Goal: Task Accomplishment & Management: Manage account settings

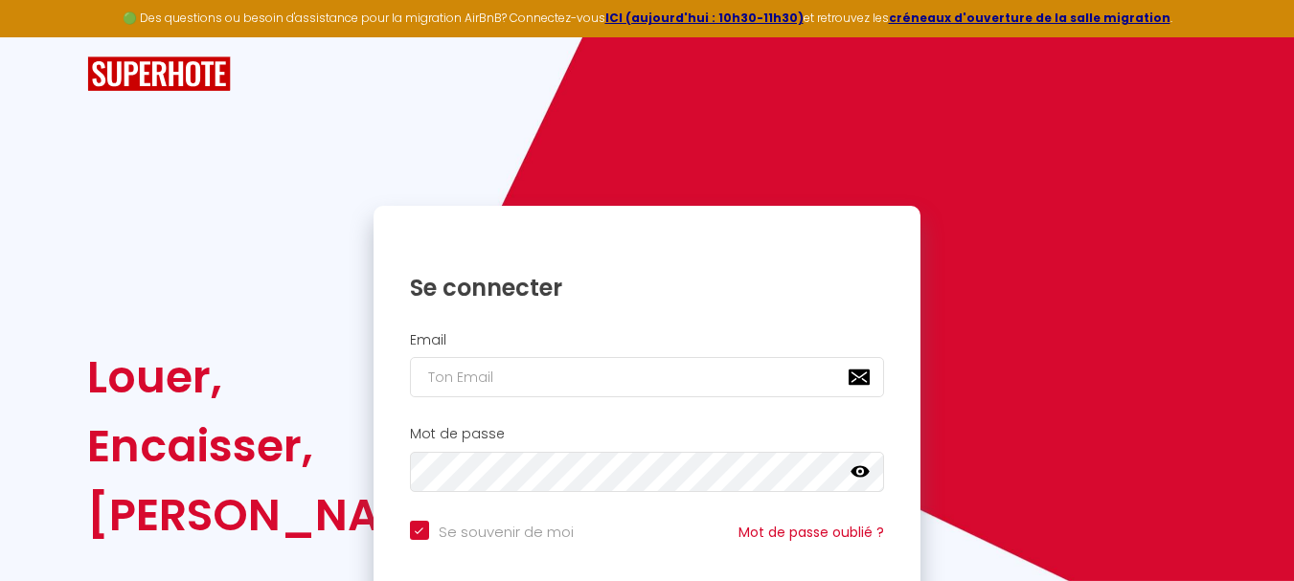
type input "v"
checkbox input "true"
type input "va"
checkbox input "true"
type input "van"
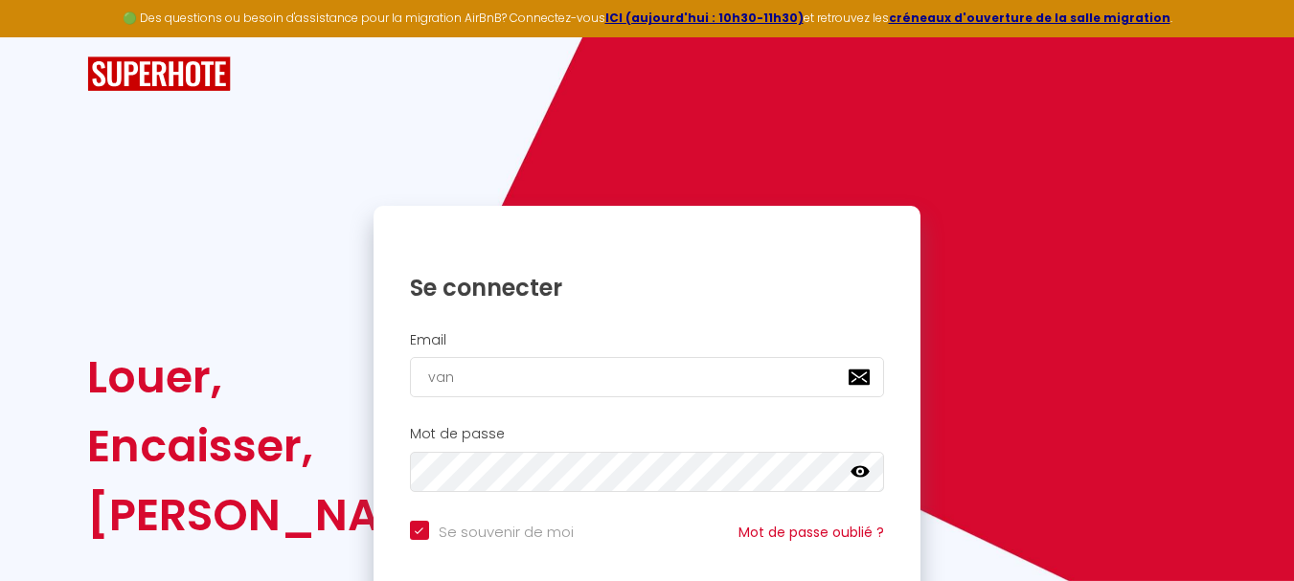
checkbox input "true"
type input "vani"
checkbox input "true"
type input "vanin"
checkbox input "true"
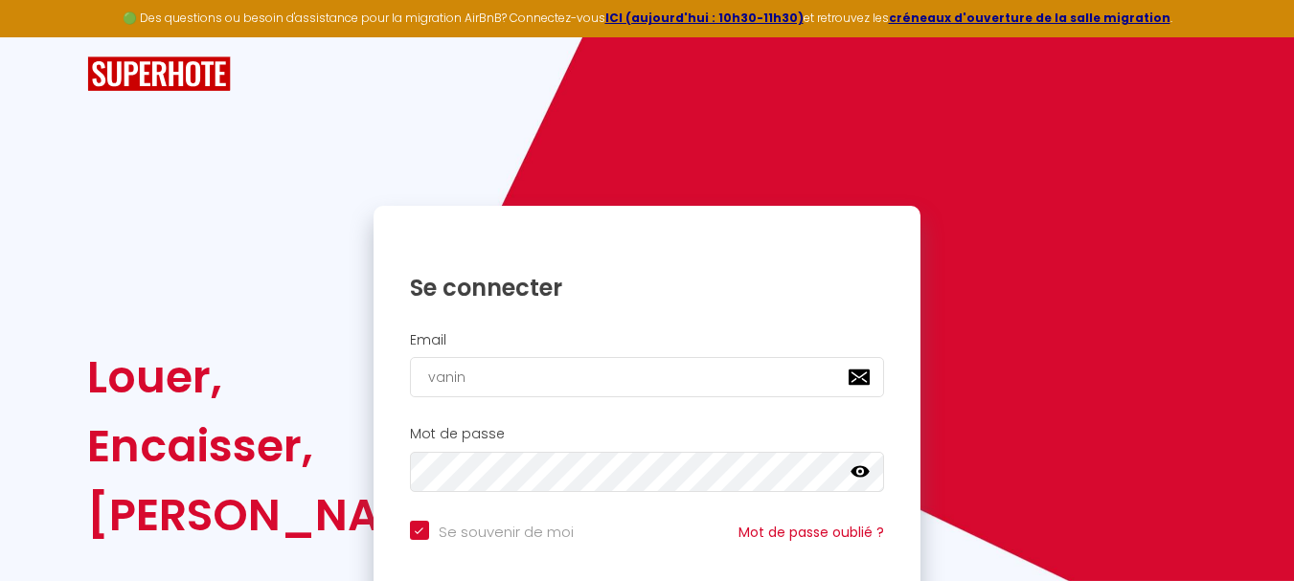
type input "vanina"
checkbox input "true"
type input "vaninas"
checkbox input "true"
type input "vaninase"
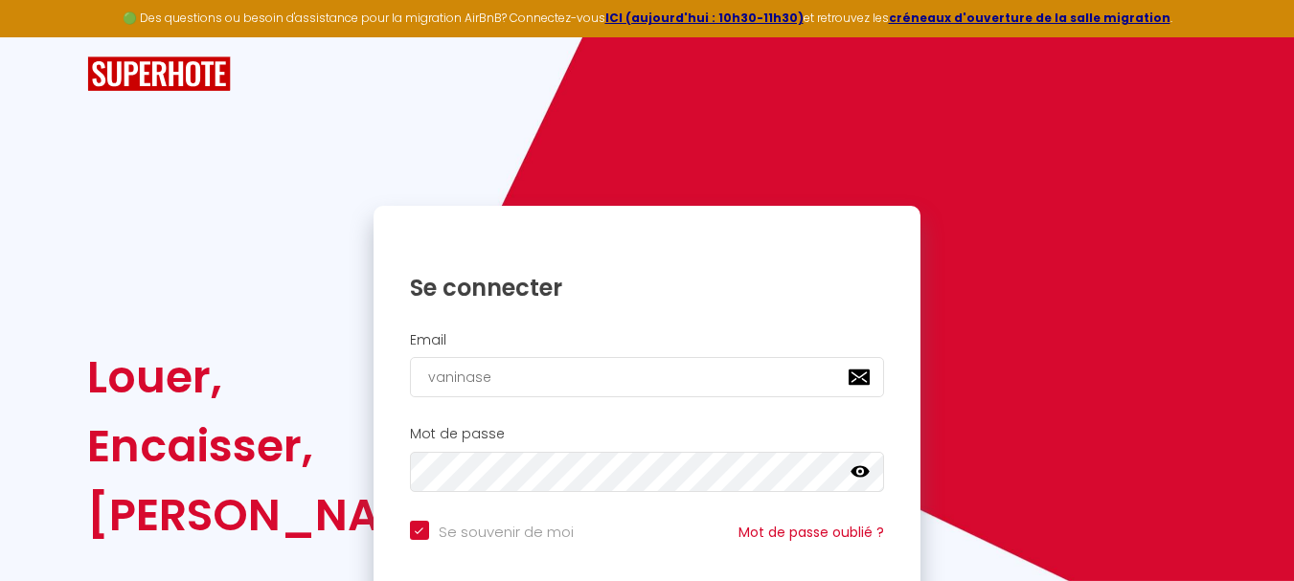
checkbox input "true"
type input "vaninasen"
checkbox input "true"
type input "vaninasene"
checkbox input "true"
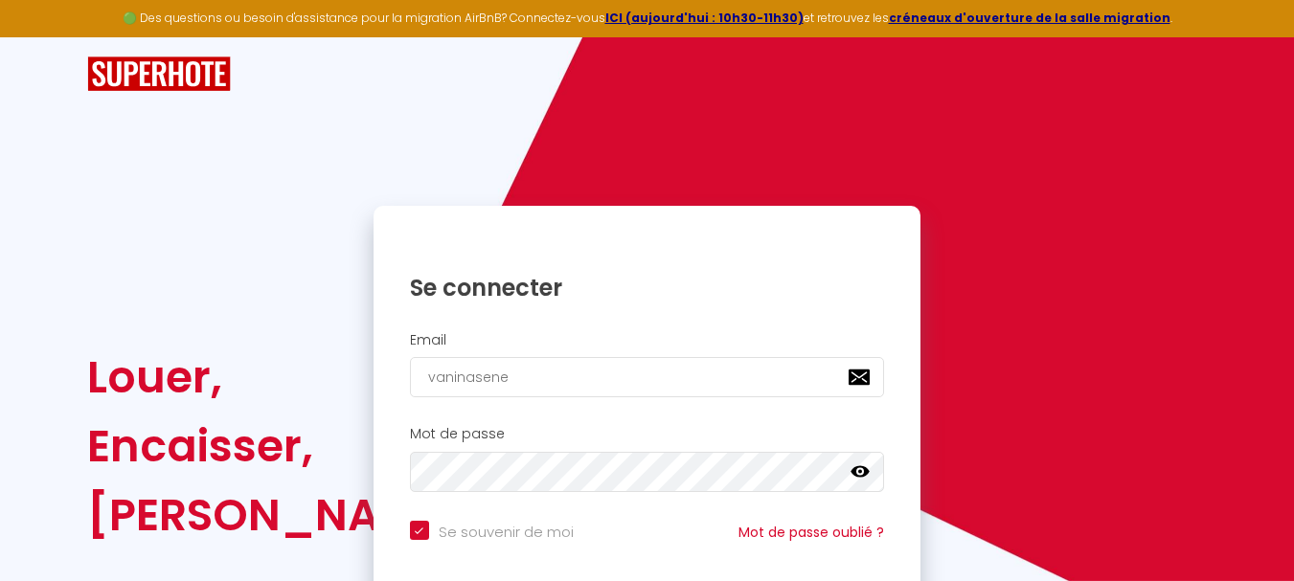
type input "vaninasenel"
checkbox input "true"
type input "vaninaseneli"
checkbox input "true"
type input "vaninasenelie"
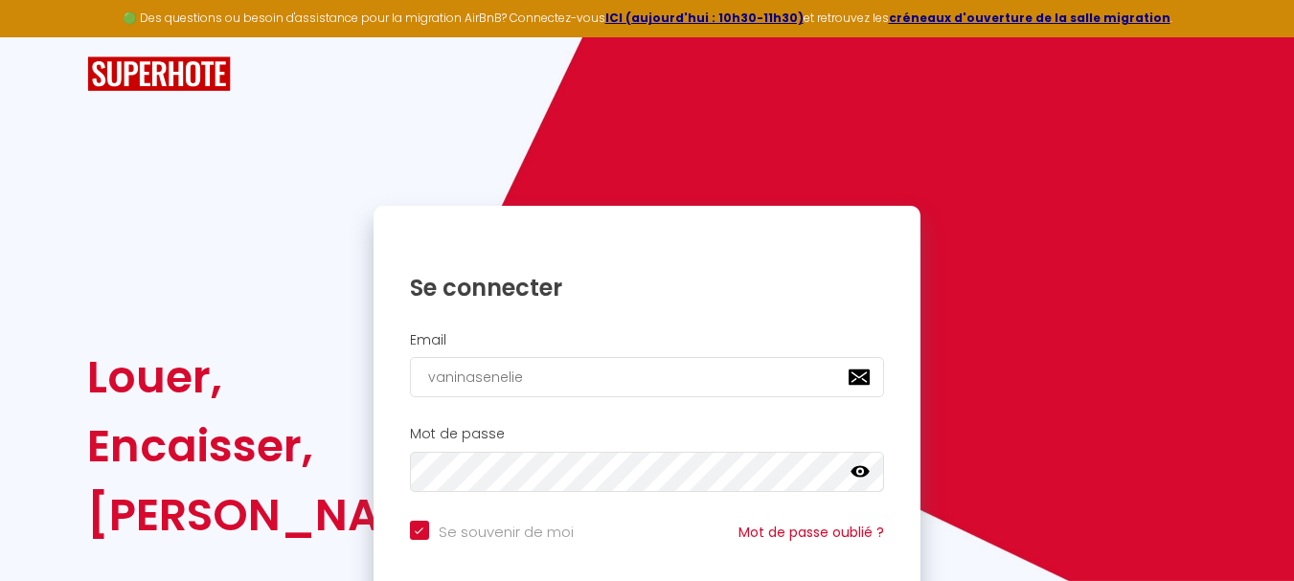
checkbox input "true"
type input "vaninasenelier"
checkbox input "true"
type input "vaninasenelier@"
checkbox input "true"
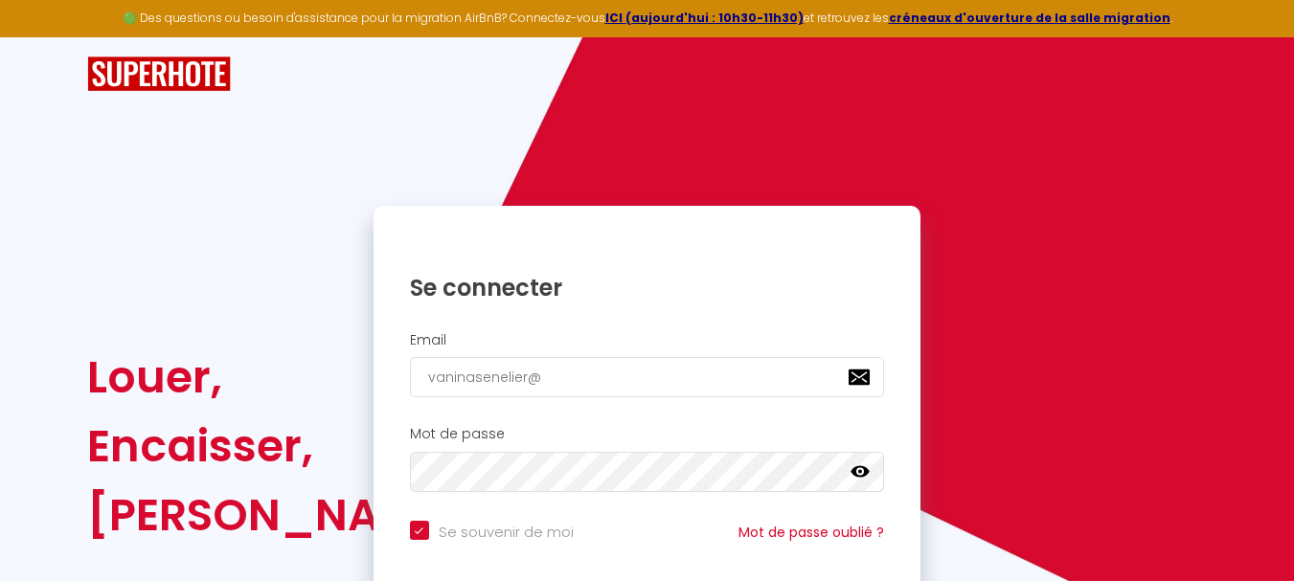
type input "vaninasenelier@h"
checkbox input "true"
type input "vaninasenelier@ho"
checkbox input "true"
type input "vaninasenelier@hot"
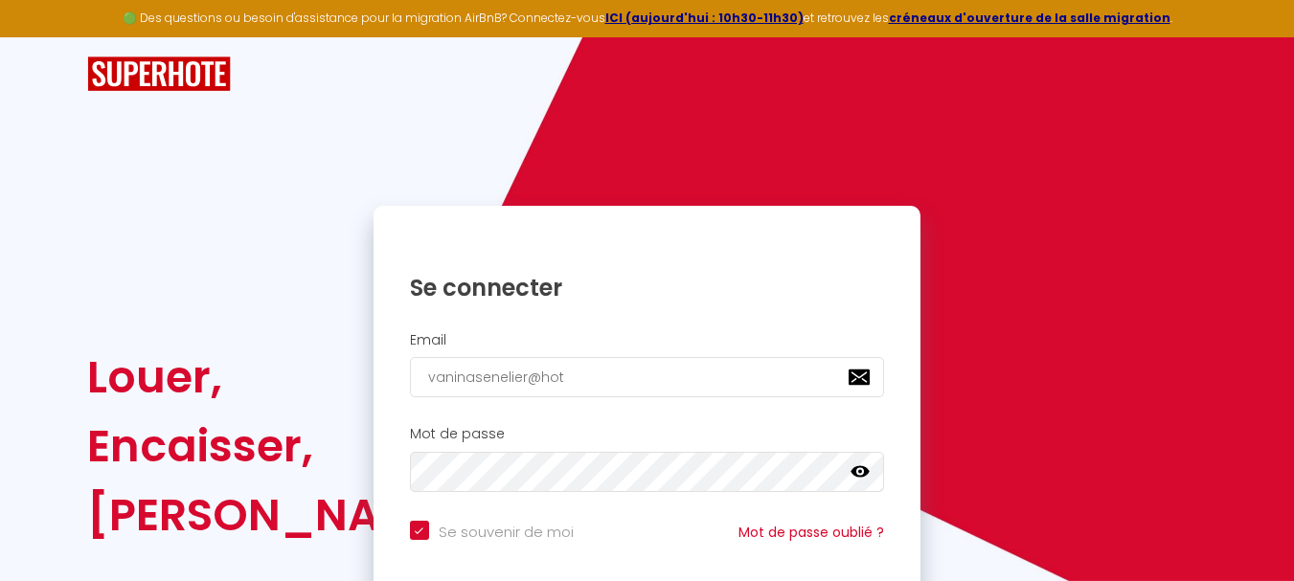
checkbox input "true"
type input "vaninasenelier@hotm"
checkbox input "true"
type input "vaninasenelier@hotma"
checkbox input "true"
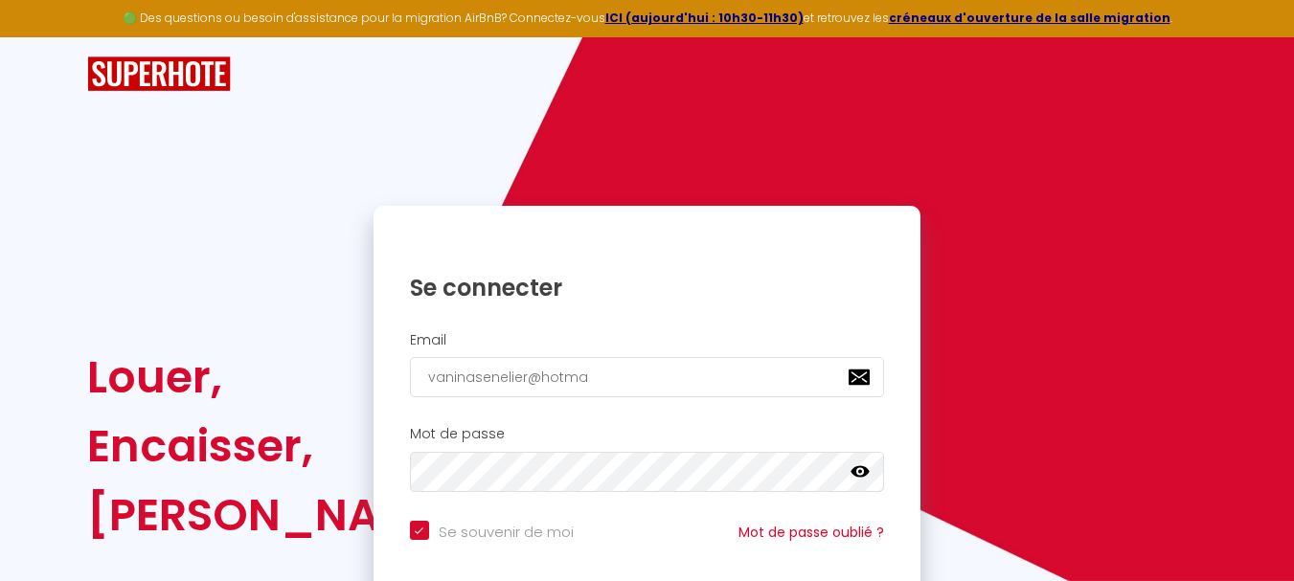
type input "vaninasenelier@hotmai"
checkbox input "true"
type input "[EMAIL_ADDRESS]"
checkbox input "true"
type input "[EMAIL_ADDRESS]."
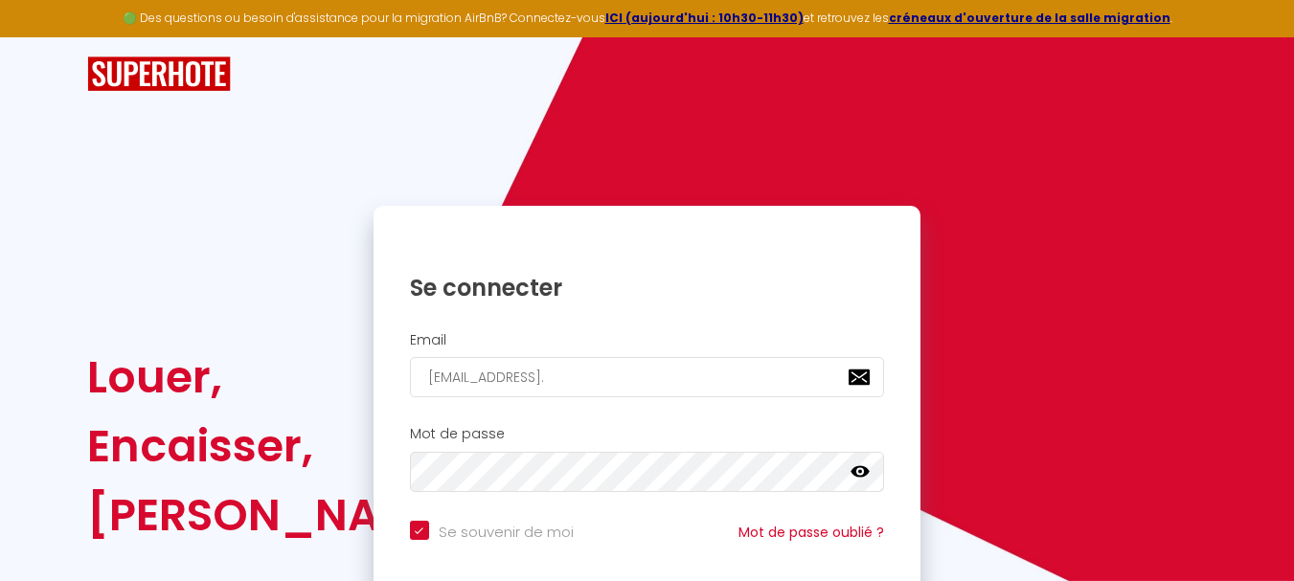
checkbox input "true"
type input "vaninasenelier@hotmail.c"
checkbox input "true"
type input "[EMAIL_ADDRESS][DOMAIN_NAME]"
checkbox input "true"
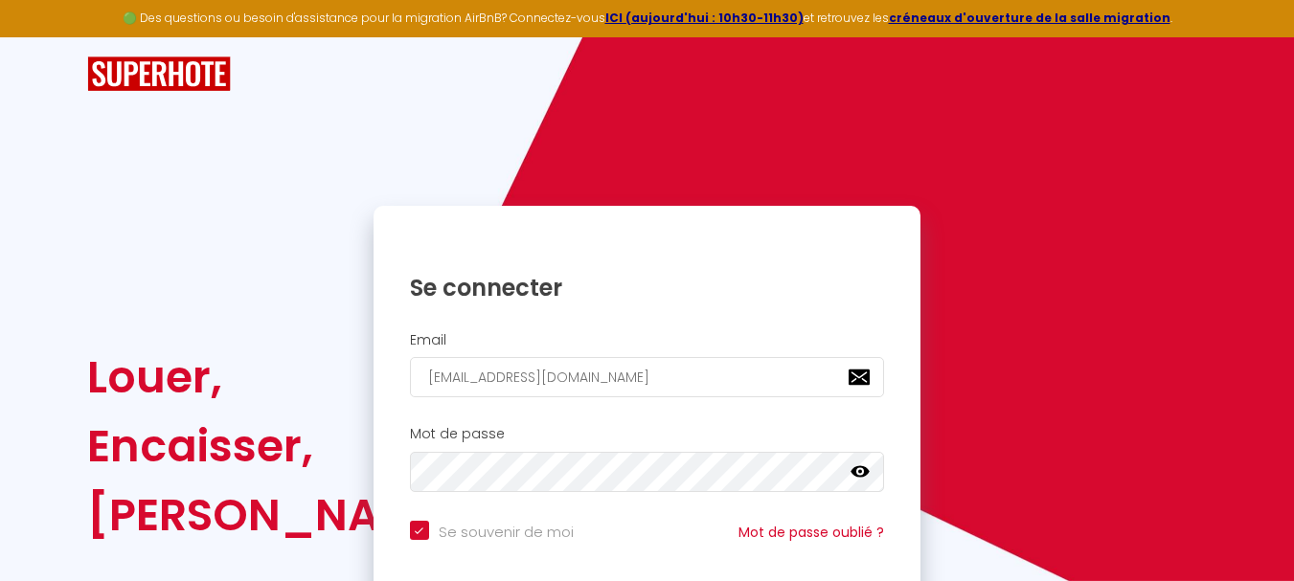
type input "[EMAIL_ADDRESS][DOMAIN_NAME]"
checkbox input "true"
type input "[EMAIL_ADDRESS][DOMAIN_NAME]"
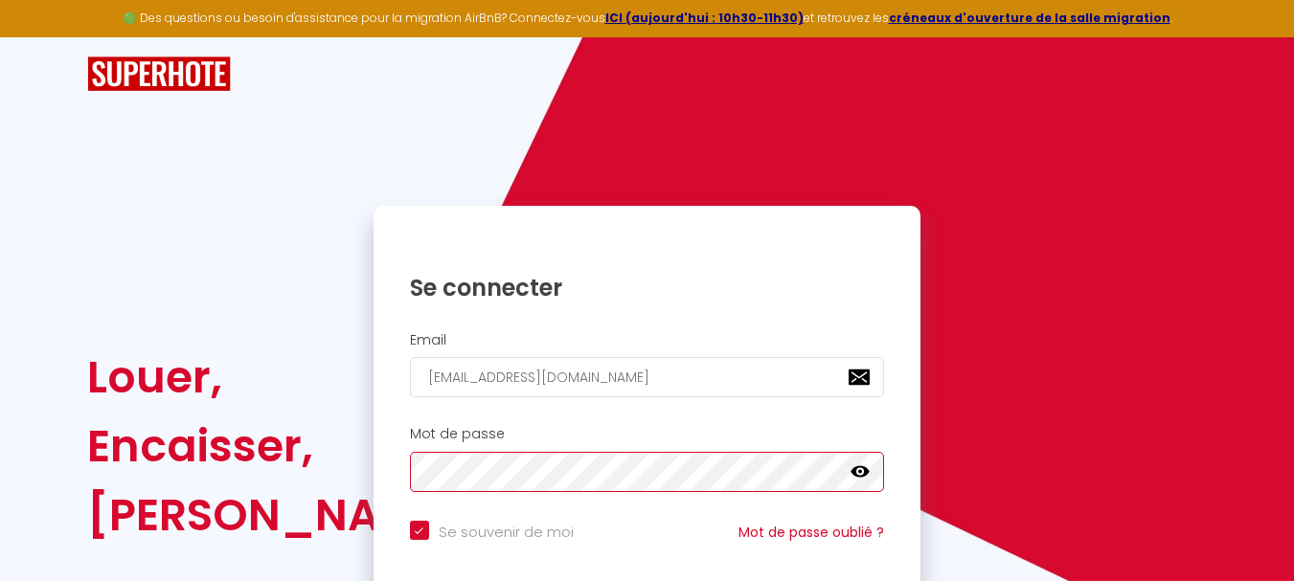
checkbox input "true"
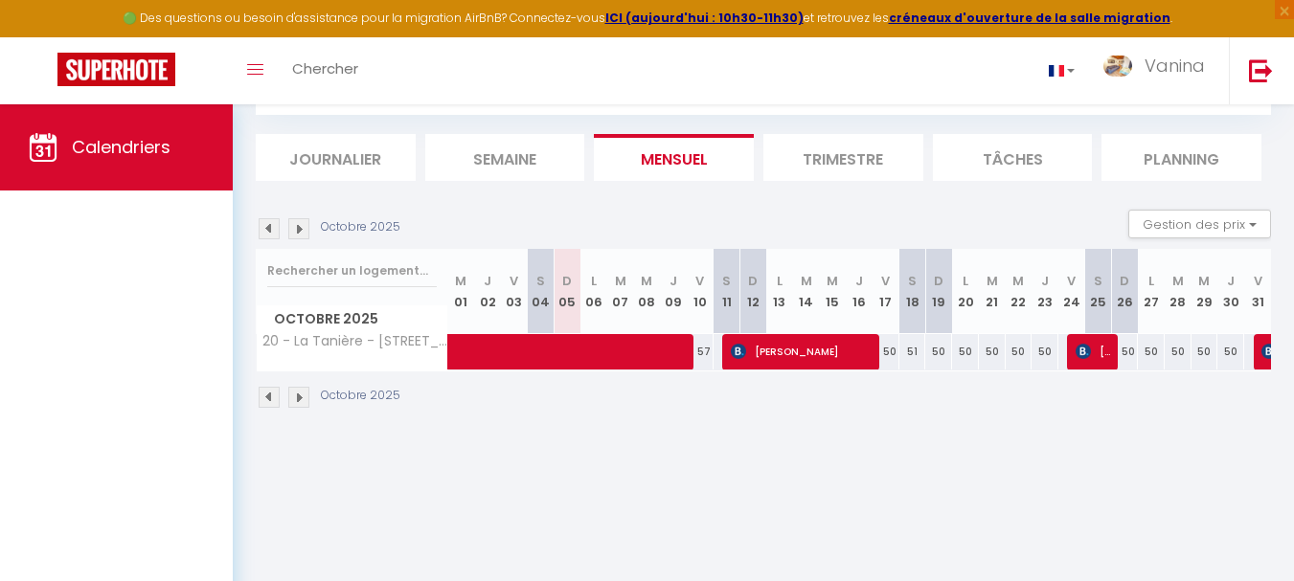
scroll to position [104, 0]
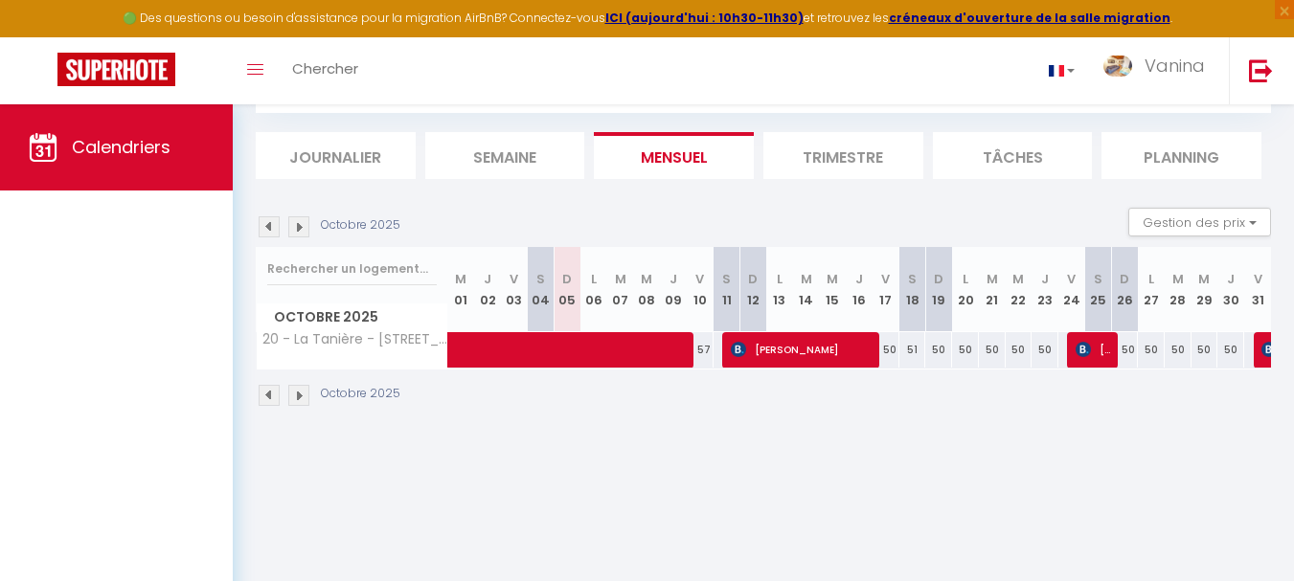
click at [834, 158] on li "Trimestre" at bounding box center [843, 155] width 160 height 47
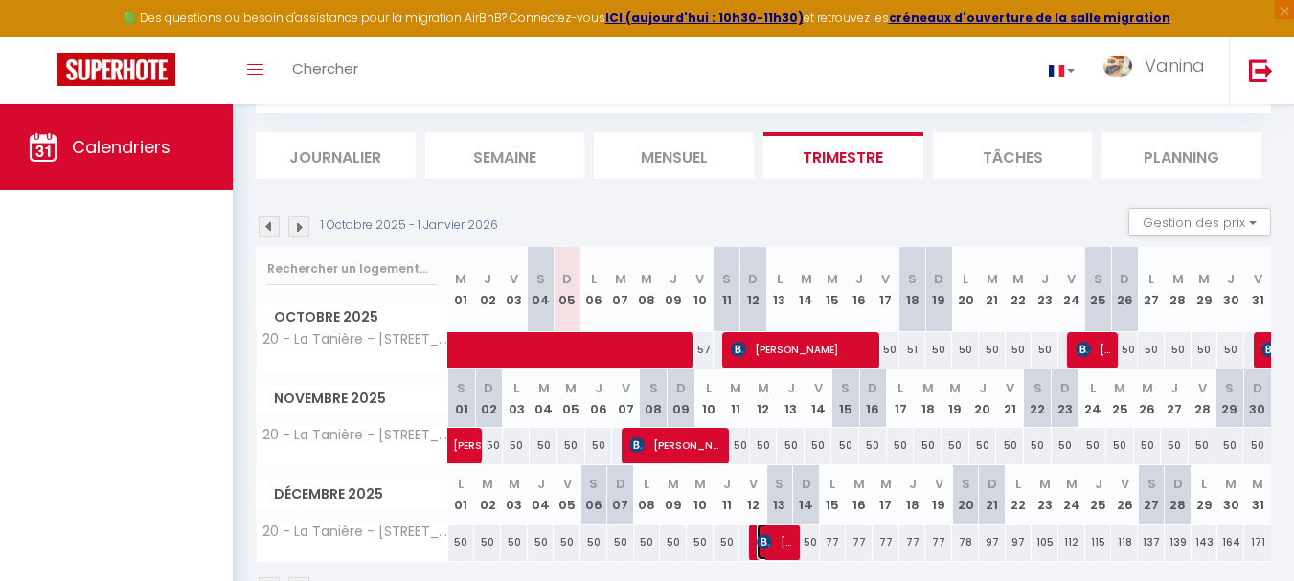
click at [772, 541] on img at bounding box center [764, 541] width 15 height 15
select select "OK"
select select "1"
select select "0"
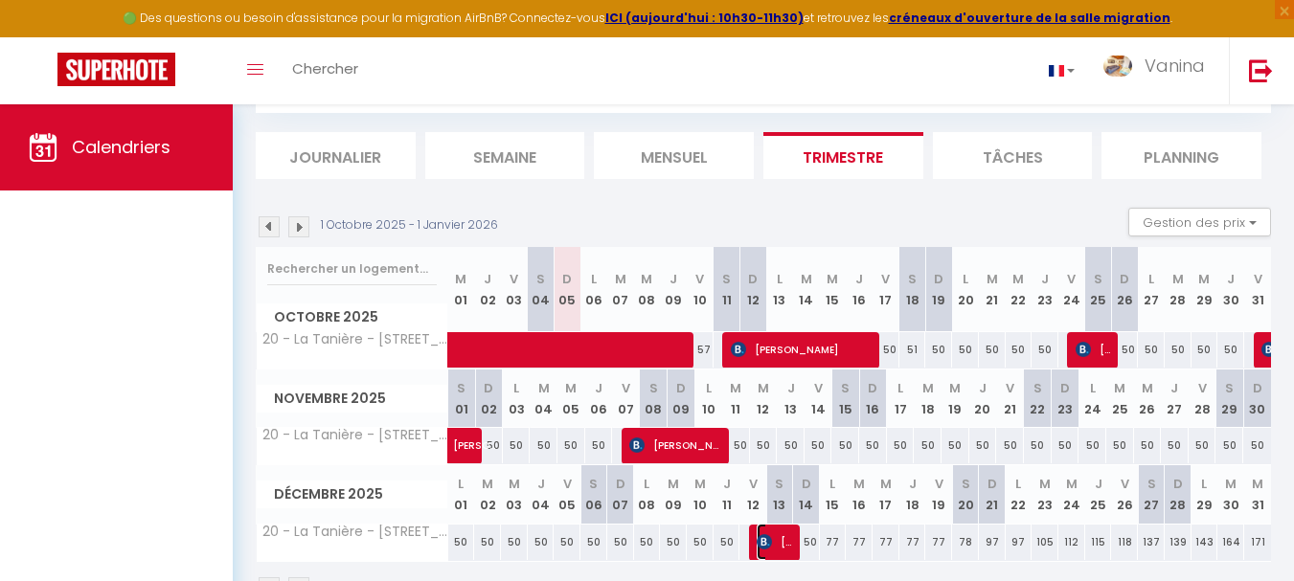
select select "1"
select select
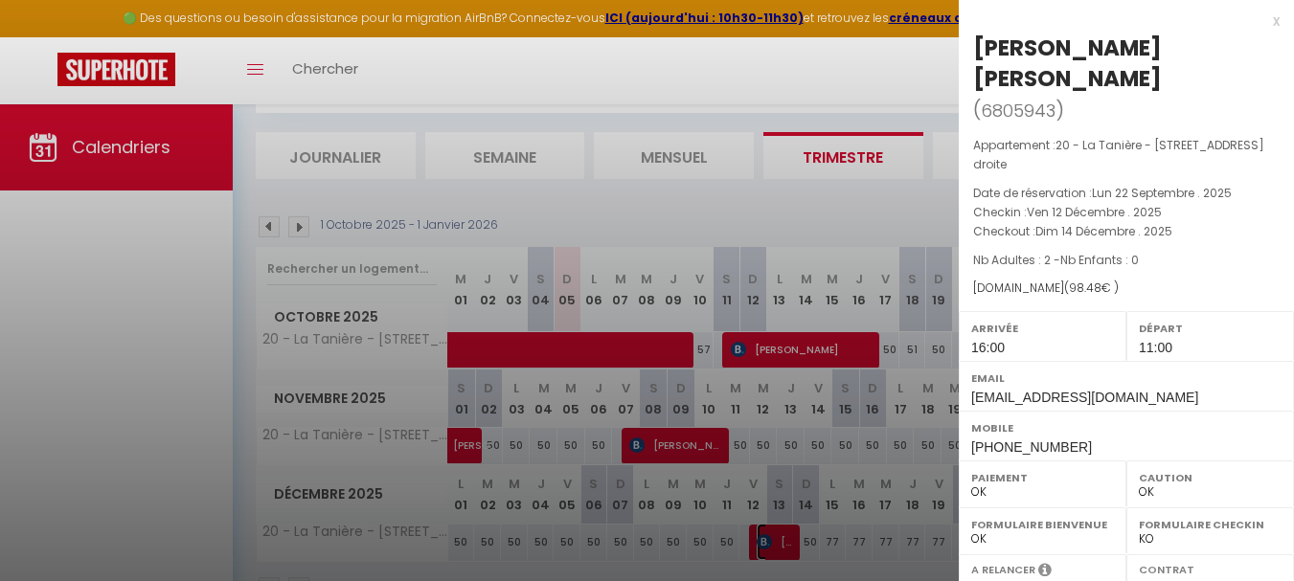
select select "27221"
click at [685, 447] on div at bounding box center [647, 290] width 1294 height 581
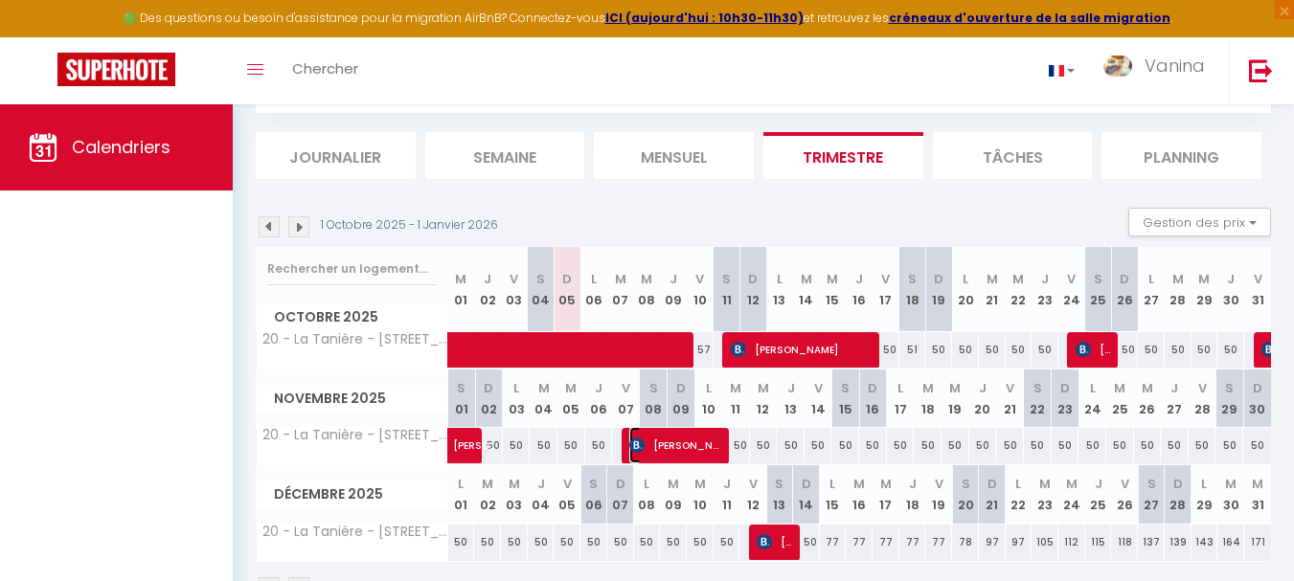
click at [685, 447] on span "[PERSON_NAME] [PERSON_NAME]" at bounding box center [673, 445] width 89 height 36
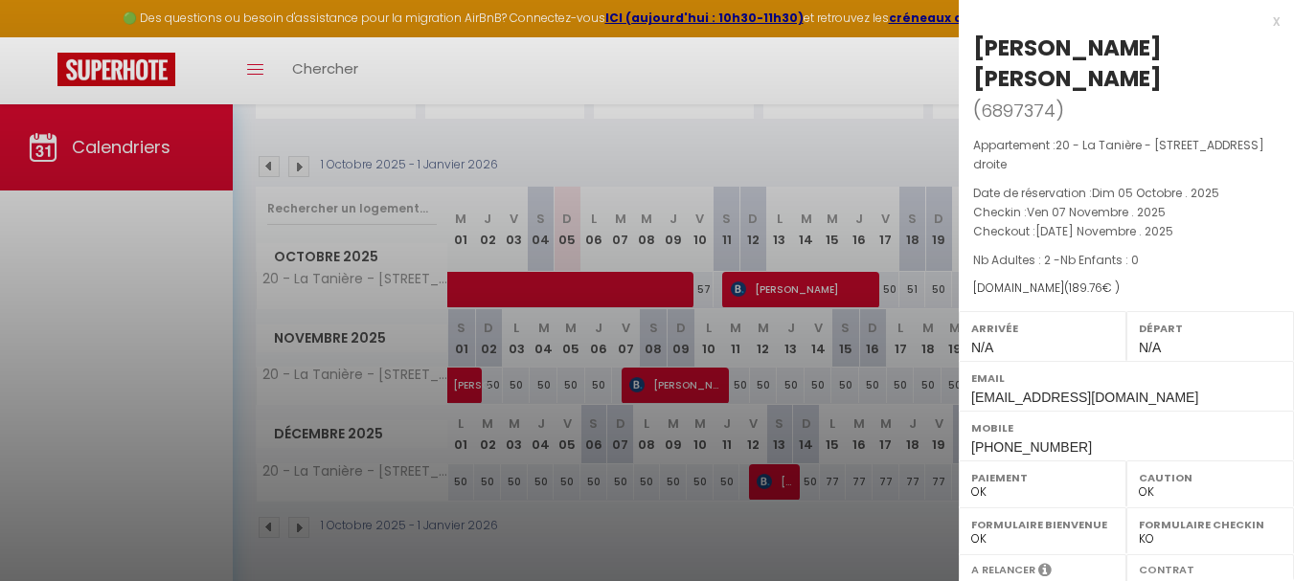
click at [1256, 15] on div "x" at bounding box center [1119, 21] width 321 height 23
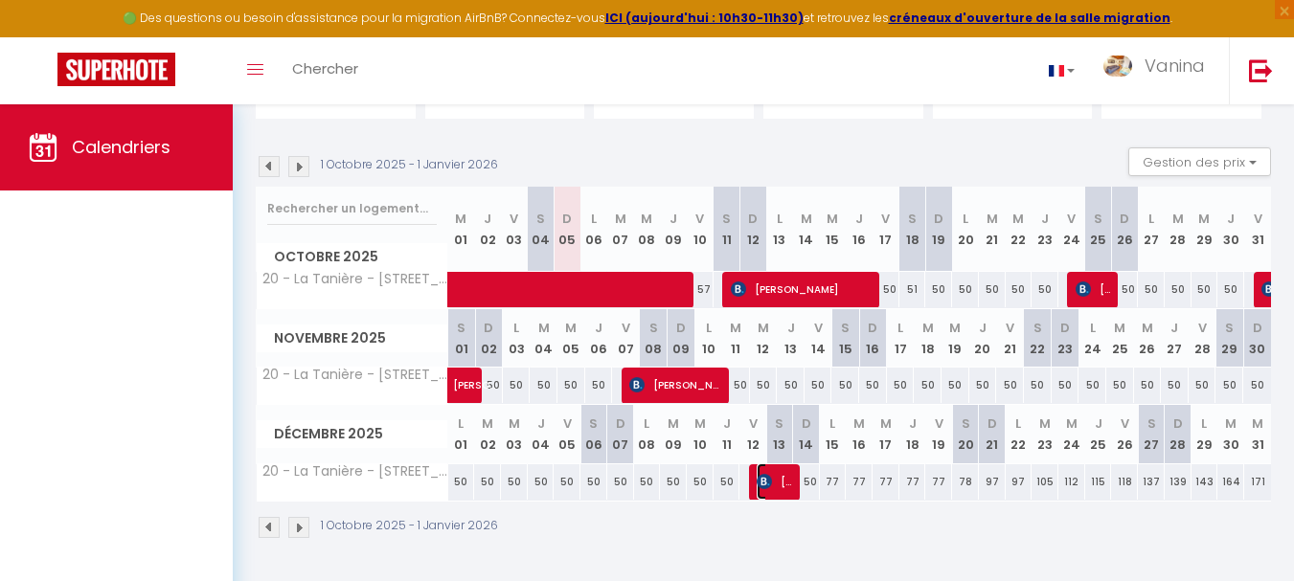
click at [778, 483] on span "[PERSON_NAME] [PERSON_NAME]" at bounding box center [774, 482] width 35 height 36
select select "1"
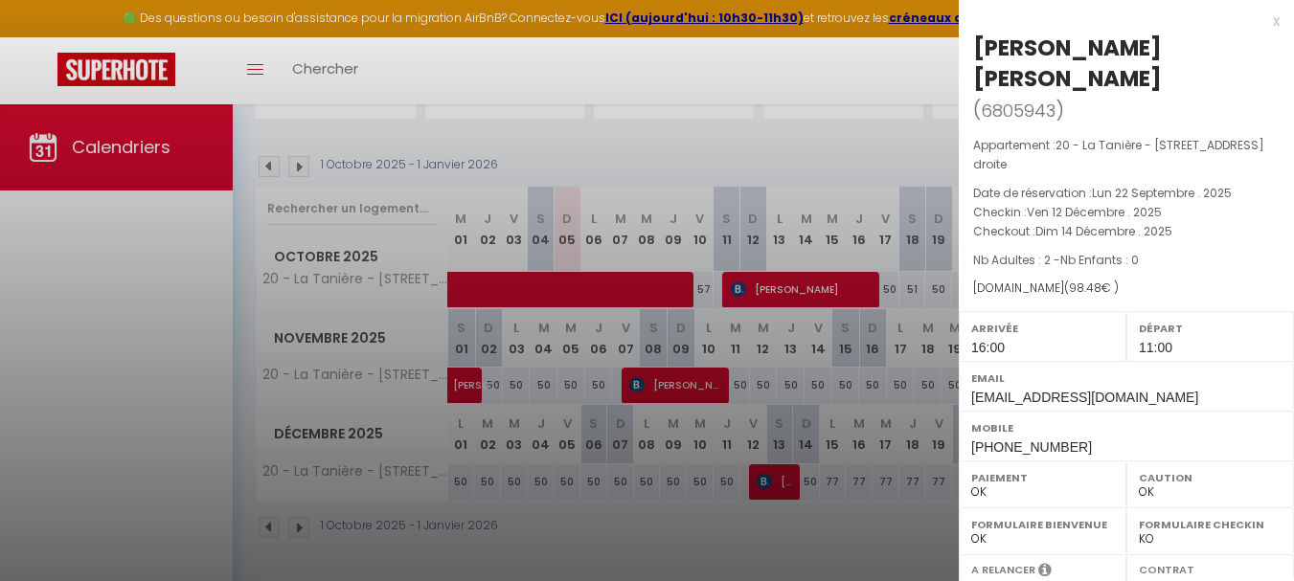
click at [778, 483] on div at bounding box center [647, 290] width 1294 height 581
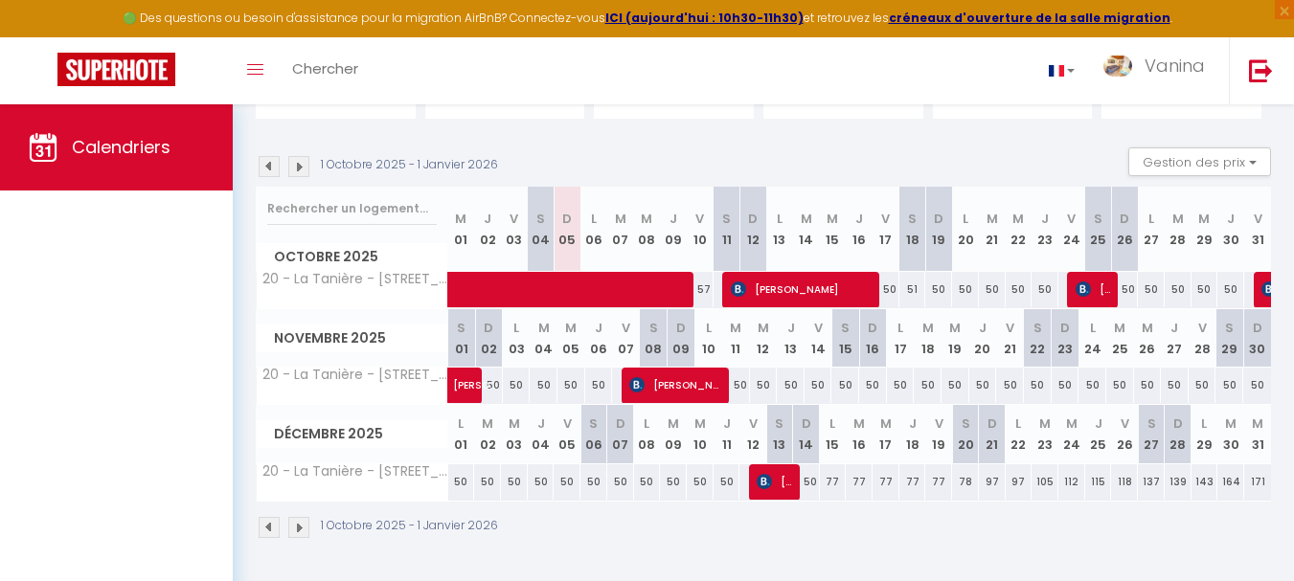
click at [295, 526] on img at bounding box center [298, 527] width 21 height 21
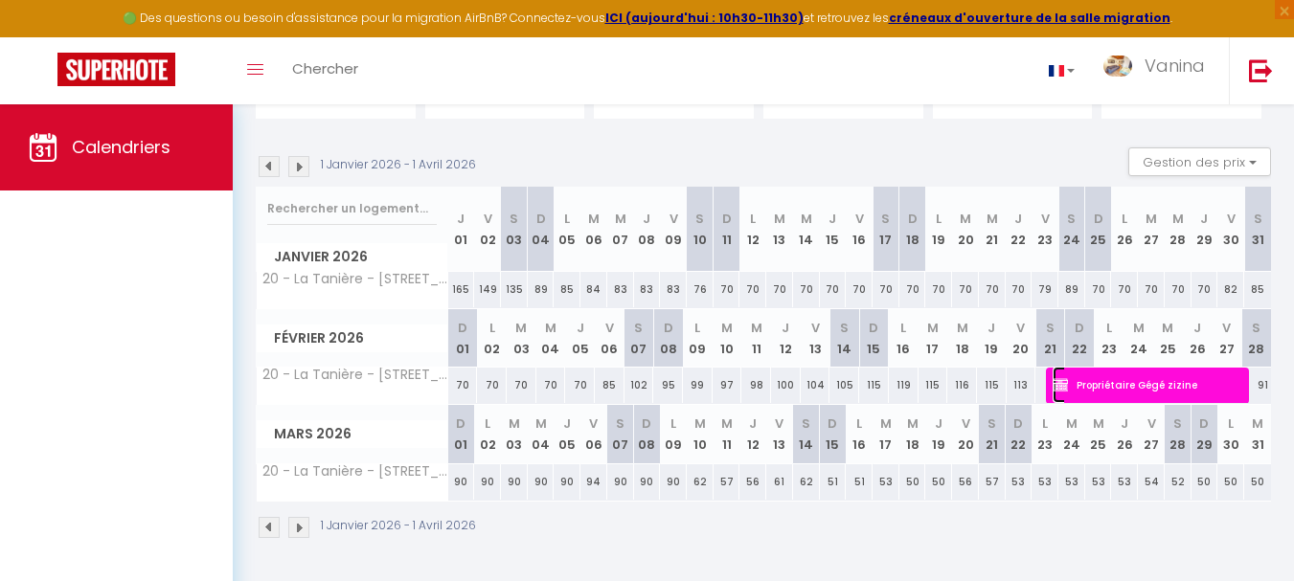
click at [1153, 380] on span "Propriétaire Gégé zizine" at bounding box center [1138, 385] width 170 height 36
select select "KO"
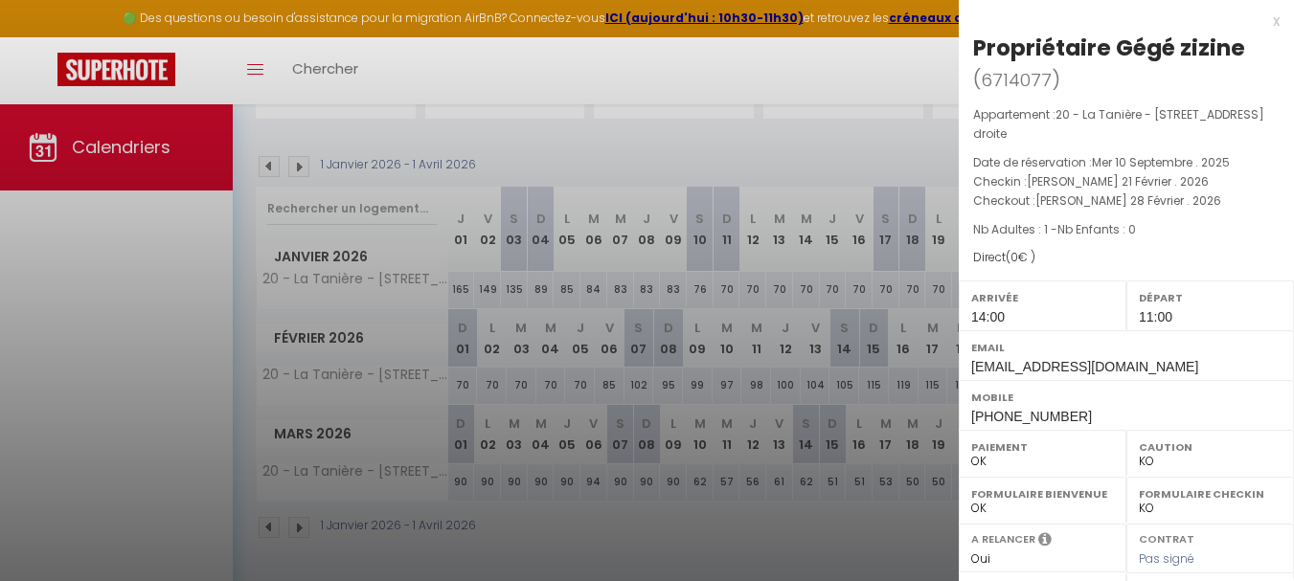
click at [1261, 24] on div "x" at bounding box center [1119, 21] width 321 height 23
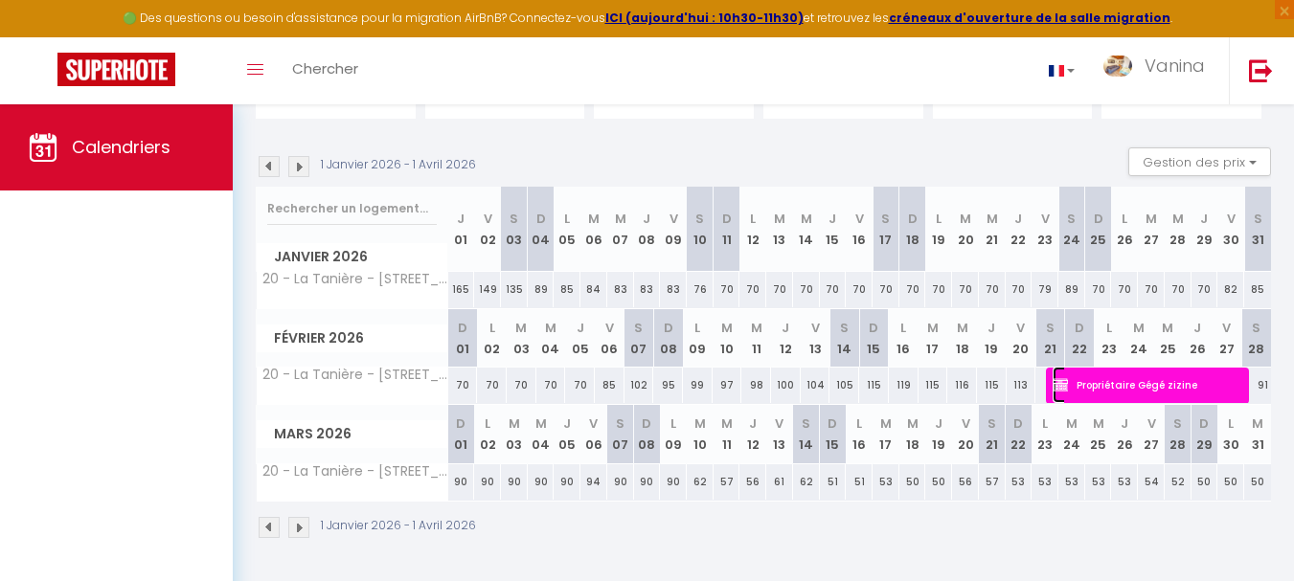
click at [1110, 381] on span "Propriétaire Gégé zizine" at bounding box center [1138, 385] width 170 height 36
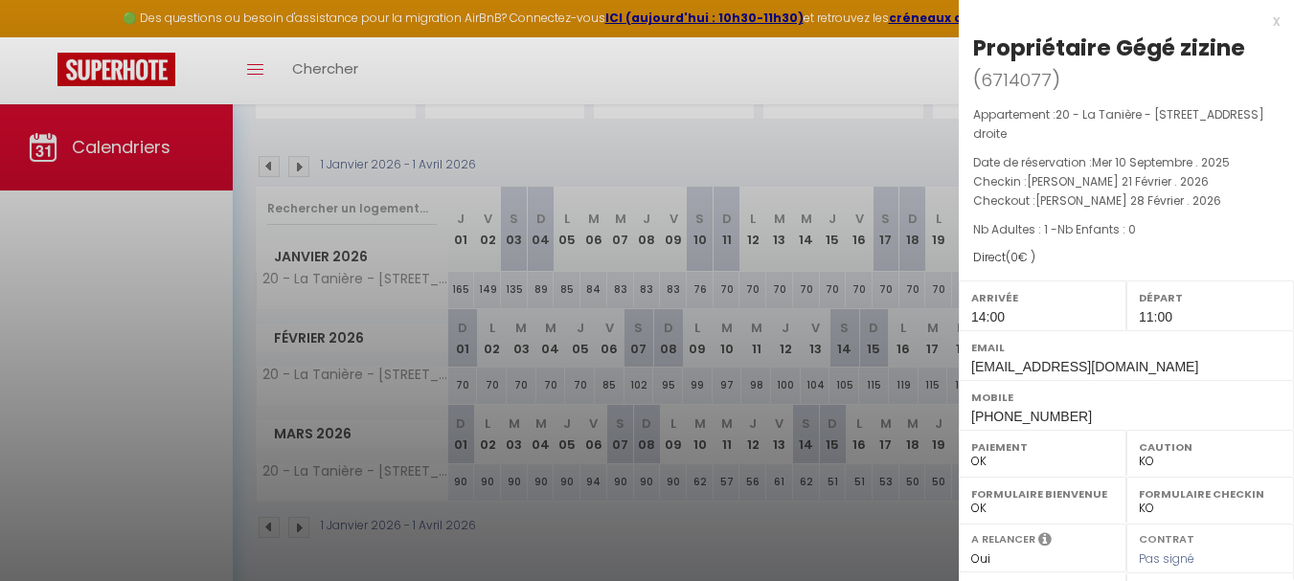
click at [1262, 23] on div "x" at bounding box center [1119, 21] width 321 height 23
